Goal: Transaction & Acquisition: Purchase product/service

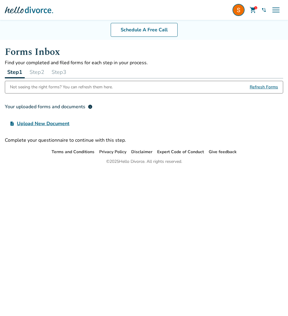
click at [276, 10] on span "menu" at bounding box center [276, 10] width 10 height 10
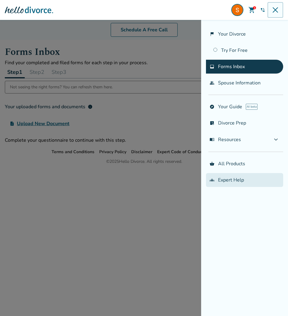
click at [225, 178] on link "groups Expert Help" at bounding box center [244, 180] width 77 height 14
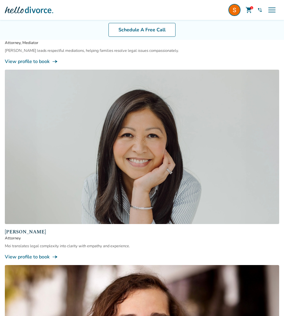
scroll to position [1844, 0]
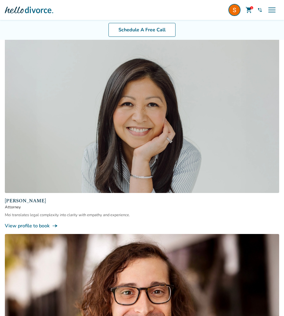
click at [42, 223] on link "View profile to book line_end_arrow_notch" at bounding box center [142, 226] width 274 height 7
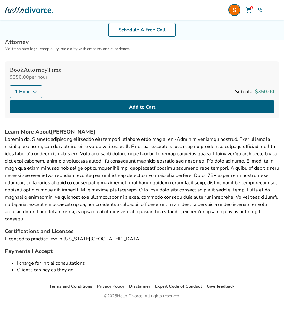
scroll to position [197, 0]
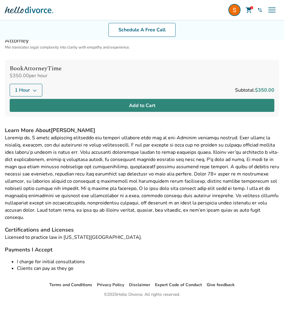
click at [139, 103] on button "Add to Cart" at bounding box center [142, 105] width 264 height 13
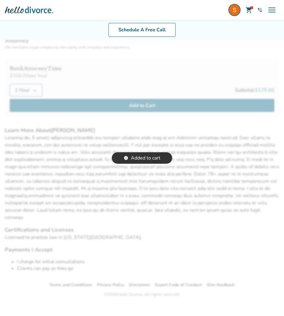
click at [249, 10] on span "shopping_cart" at bounding box center [248, 9] width 7 height 7
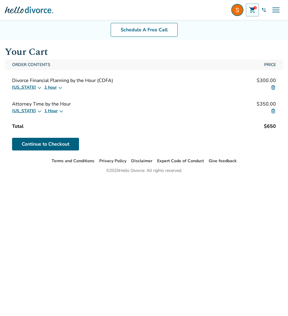
click at [272, 88] on img at bounding box center [273, 87] width 5 height 5
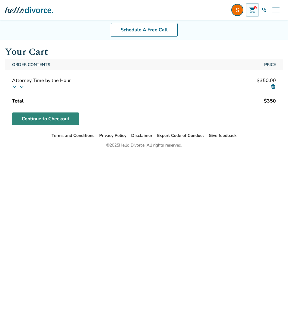
click at [57, 117] on link "Continue to Checkout" at bounding box center [45, 119] width 67 height 13
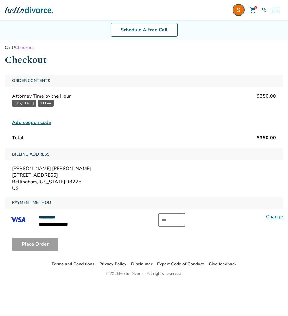
click at [174, 221] on input "text" at bounding box center [171, 220] width 27 height 13
type input "***"
click at [41, 244] on button "Place Order" at bounding box center [35, 244] width 46 height 13
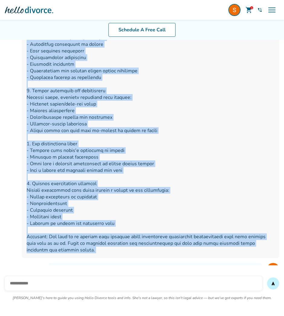
scroll to position [225, 0]
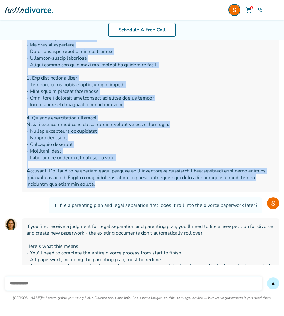
drag, startPoint x: 27, startPoint y: 87, endPoint x: 215, endPoint y: 183, distance: 210.8
click at [215, 183] on div at bounding box center [150, 52] width 257 height 282
copy span "Creating a parenting plan with a spouse who has mental health challenges requir…"
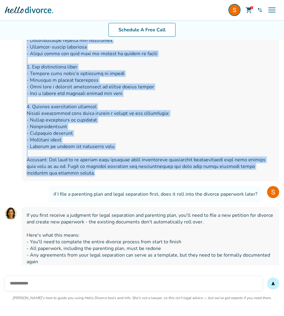
scroll to position [281, 0]
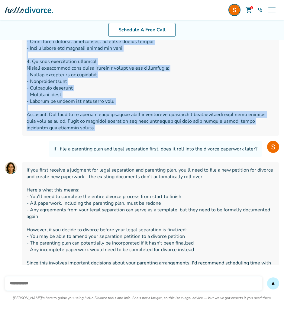
click at [270, 9] on span "menu" at bounding box center [272, 10] width 10 height 10
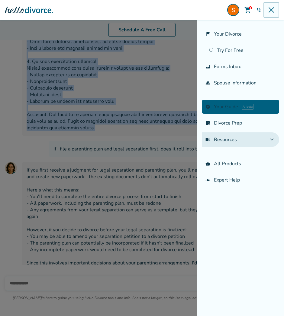
click at [218, 141] on span "menu_book Resources" at bounding box center [220, 139] width 31 height 7
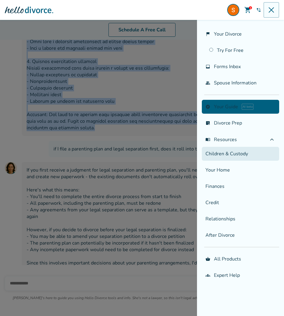
click at [224, 151] on link "Children & Custody" at bounding box center [240, 154] width 77 height 14
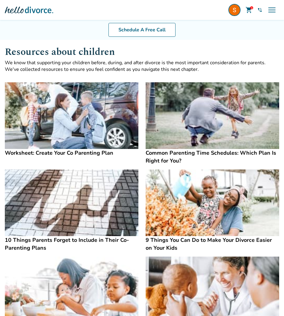
click at [84, 116] on img at bounding box center [71, 115] width 133 height 67
